Goal: Information Seeking & Learning: Learn about a topic

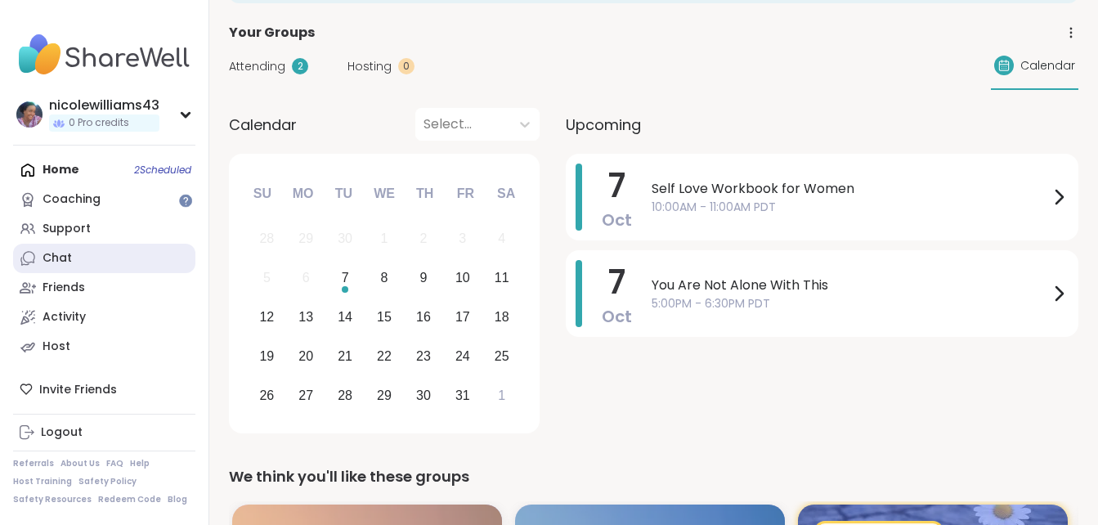
scroll to position [72, 0]
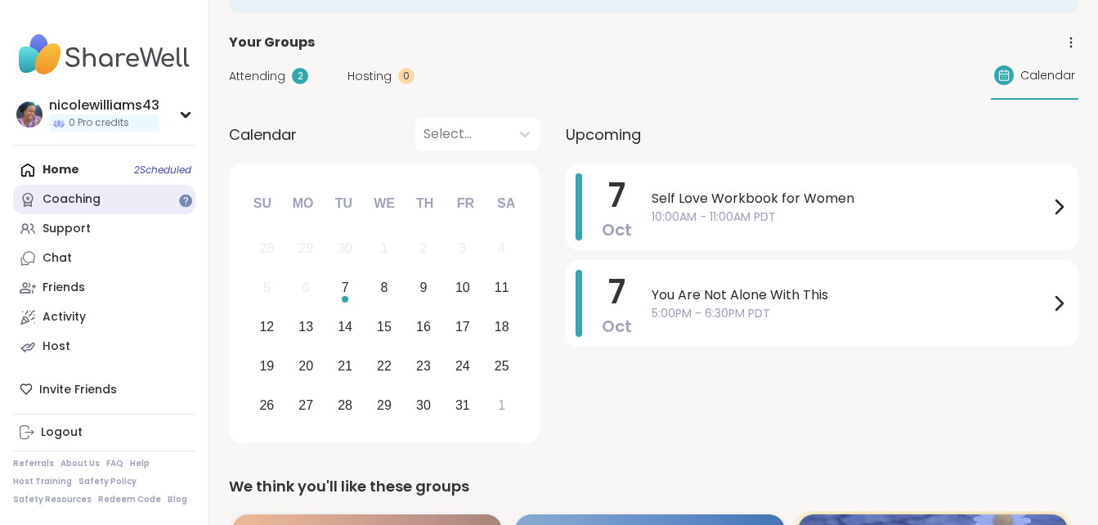
click at [59, 186] on link "Coaching" at bounding box center [104, 199] width 182 height 29
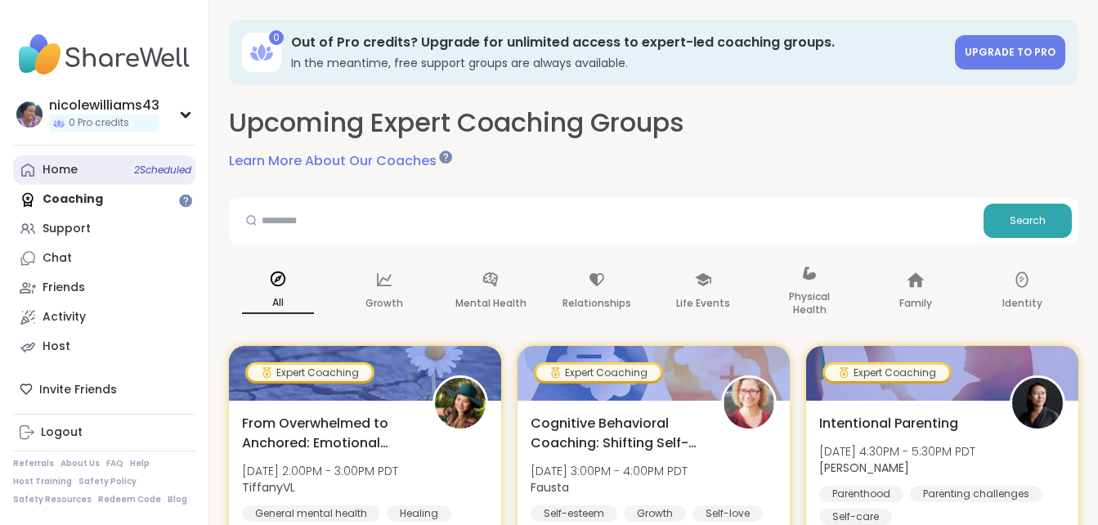
click at [44, 170] on div "Home 2 Scheduled" at bounding box center [60, 170] width 35 height 16
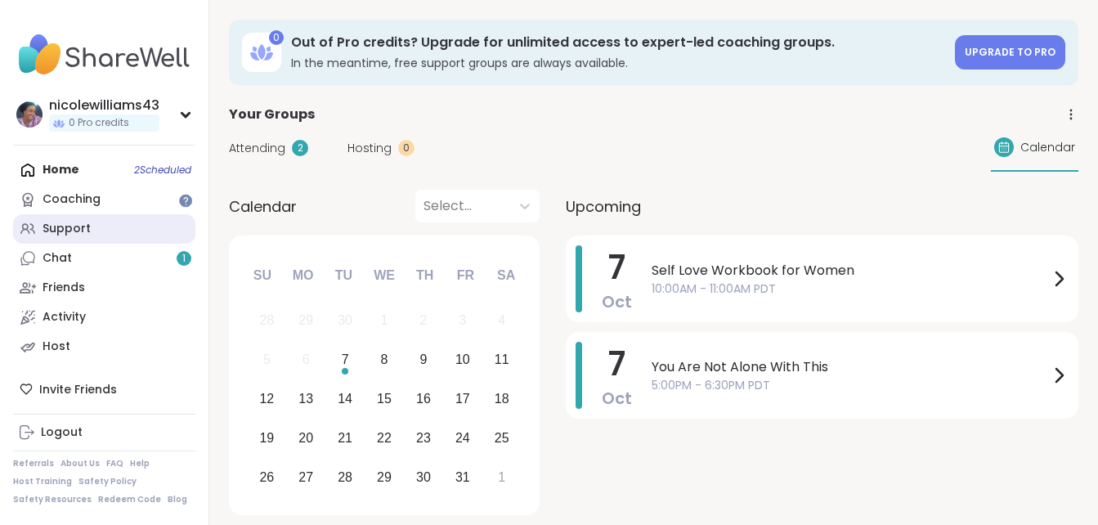
click at [38, 221] on link "Support" at bounding box center [104, 228] width 182 height 29
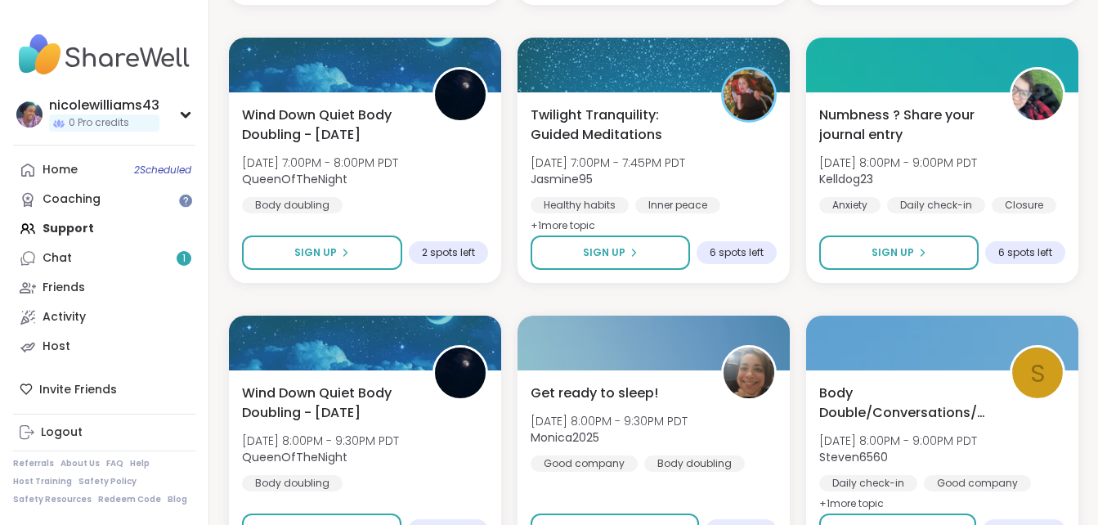
scroll to position [3077, 0]
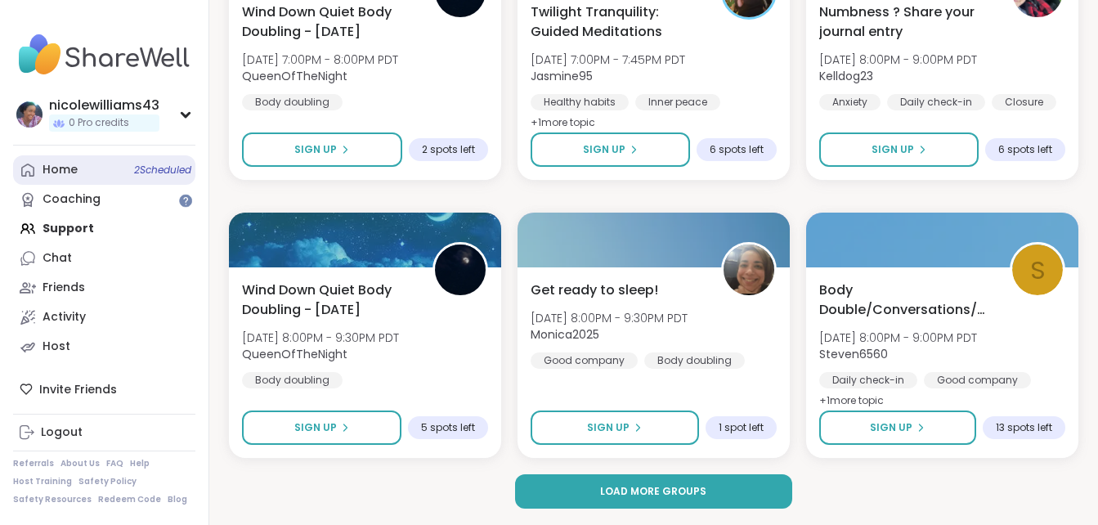
click at [56, 173] on div "Home 2 Scheduled" at bounding box center [60, 170] width 35 height 16
